Goal: Task Accomplishment & Management: Manage account settings

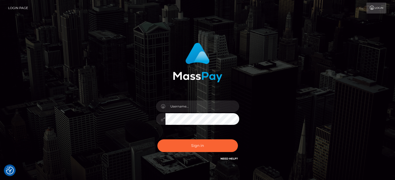
checkbox input "true"
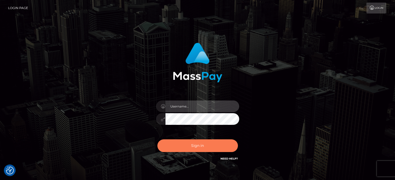
type input "kristy.ai"
click at [205, 150] on button "Sign in" at bounding box center [197, 146] width 80 height 13
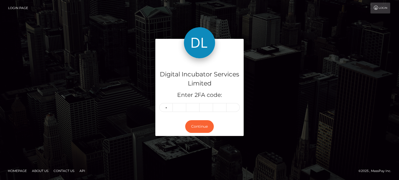
type input "7"
type input "6"
type input "5"
type input "6"
type input "8"
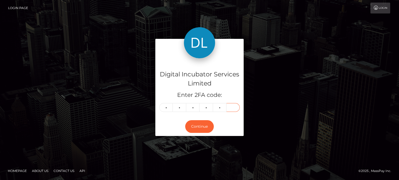
type input "6"
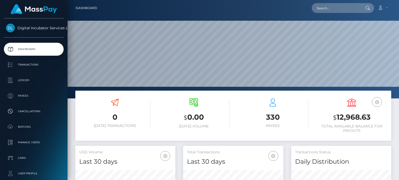
scroll to position [92, 100]
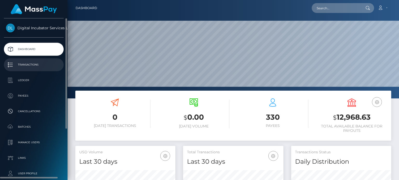
click at [34, 66] on p "Transactions" at bounding box center [34, 65] width 56 height 8
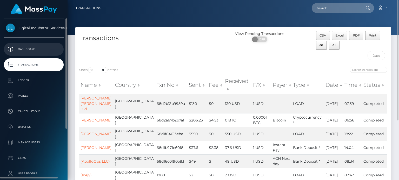
click at [36, 49] on p "Dashboard" at bounding box center [34, 49] width 56 height 8
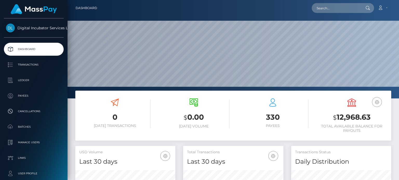
scroll to position [92, 100]
